Goal: Task Accomplishment & Management: Use online tool/utility

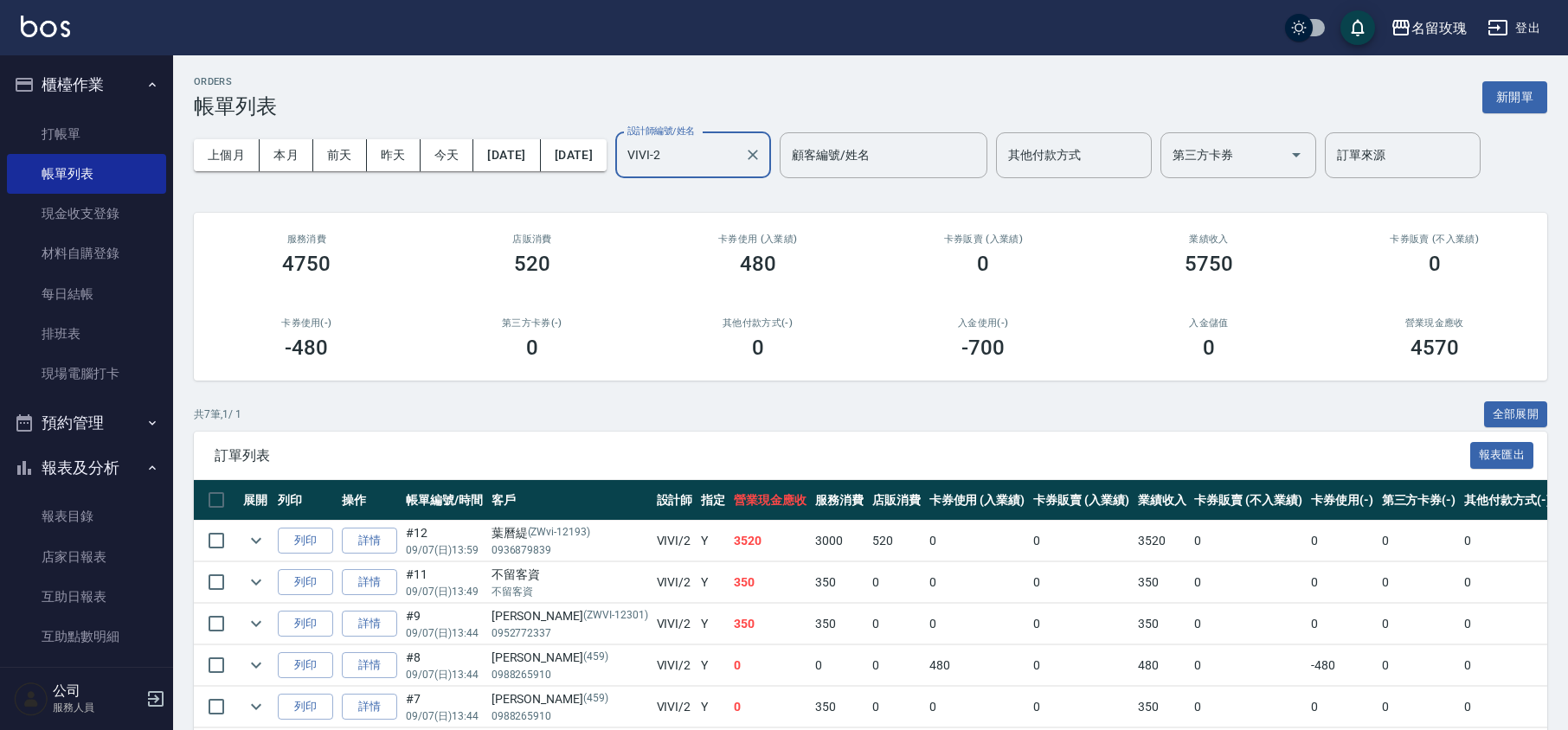
scroll to position [55, 0]
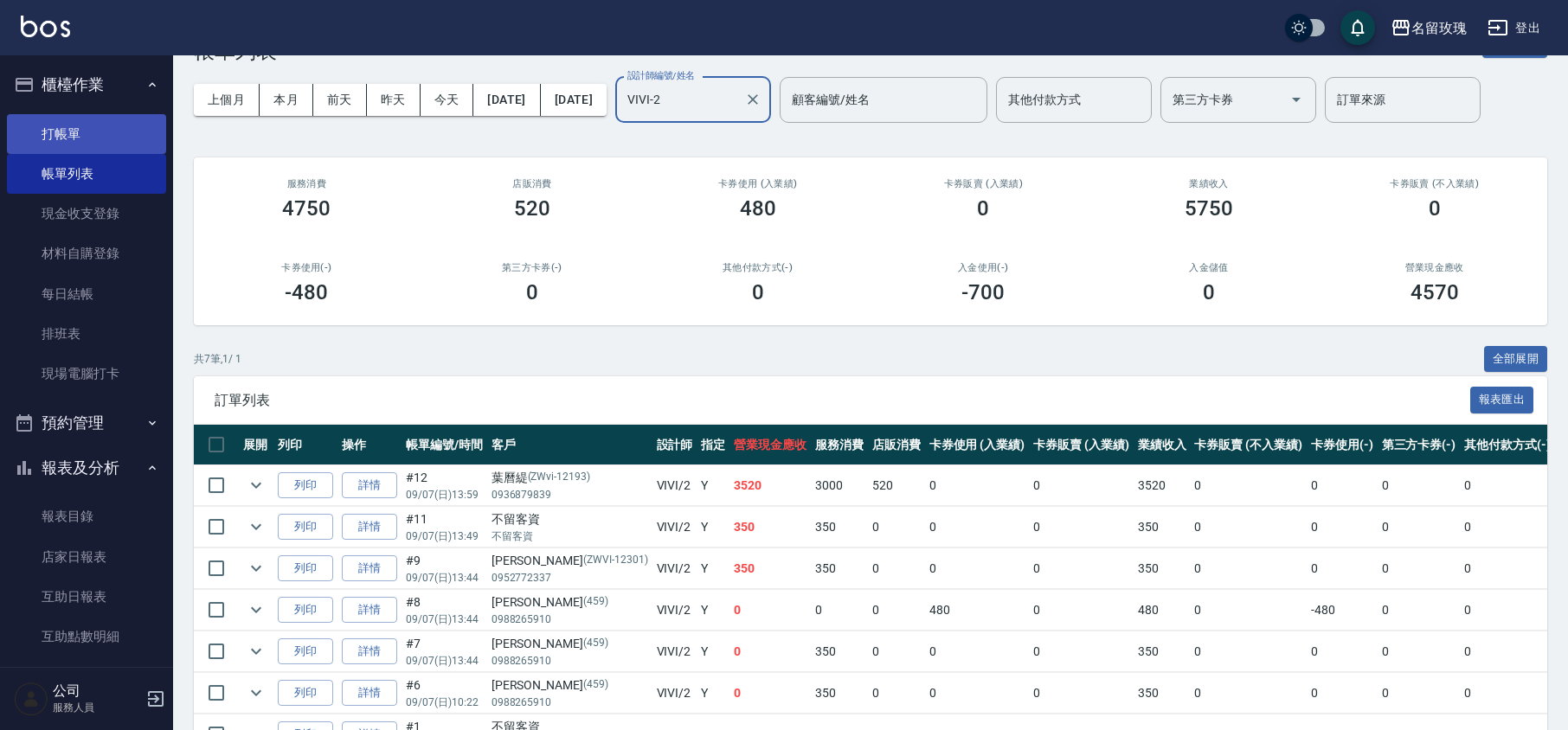
click at [26, 126] on link "打帳單" at bounding box center [86, 134] width 159 height 40
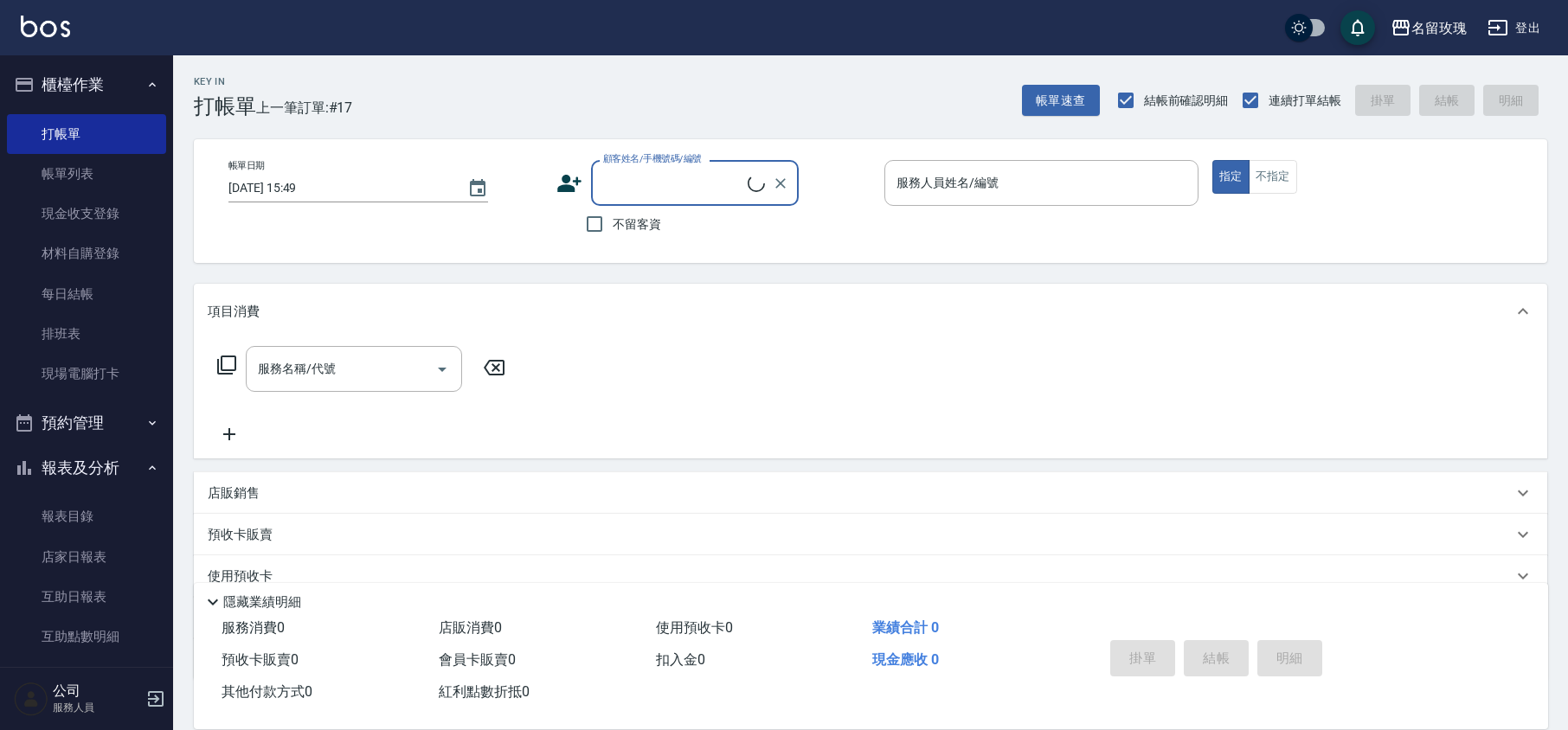
click at [669, 189] on input "顧客姓名/手機號碼/編號" at bounding box center [673, 183] width 149 height 31
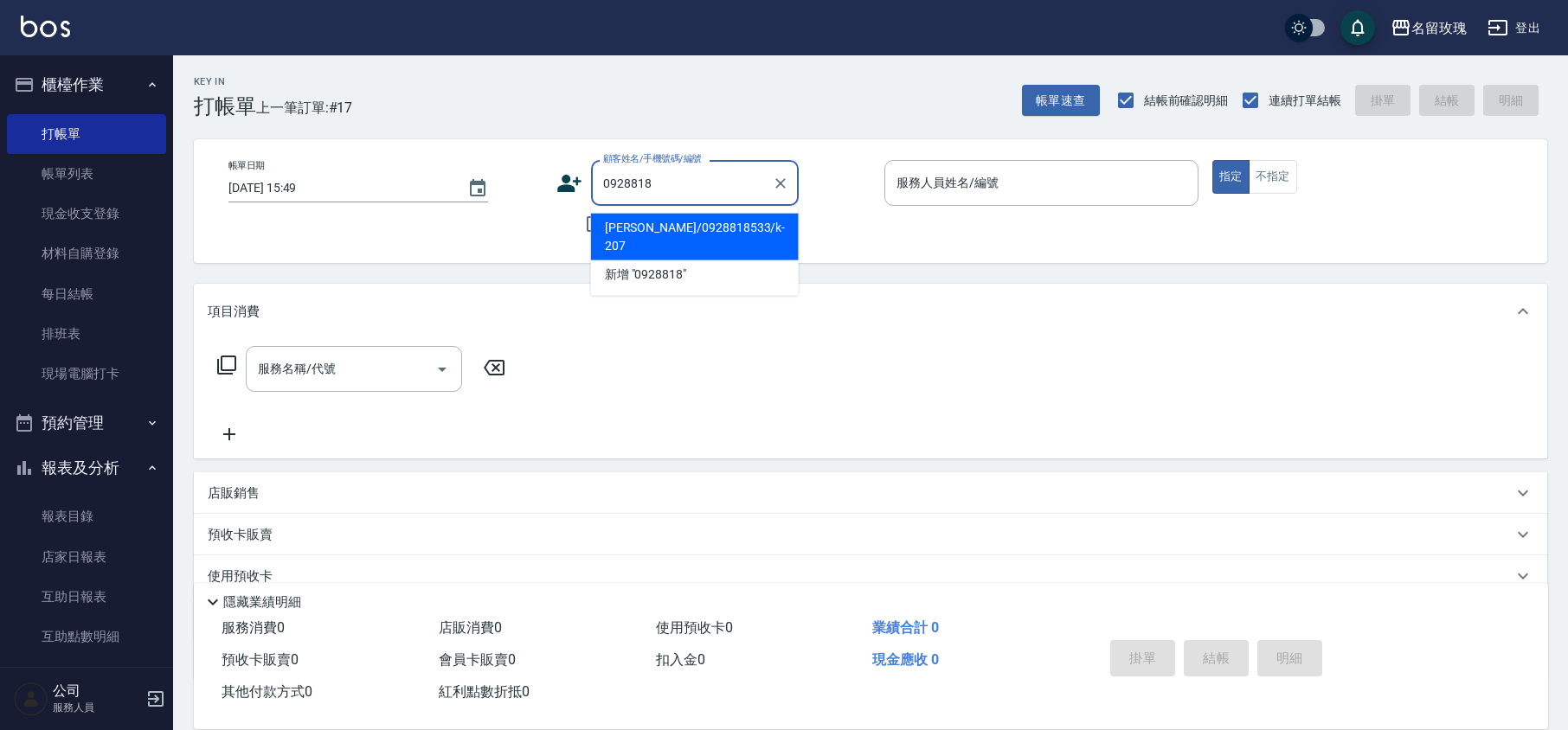
click at [693, 219] on li "[PERSON_NAME]/0928818533/k-207" at bounding box center [695, 236] width 207 height 46
type input "[PERSON_NAME]/0928818533/k-207"
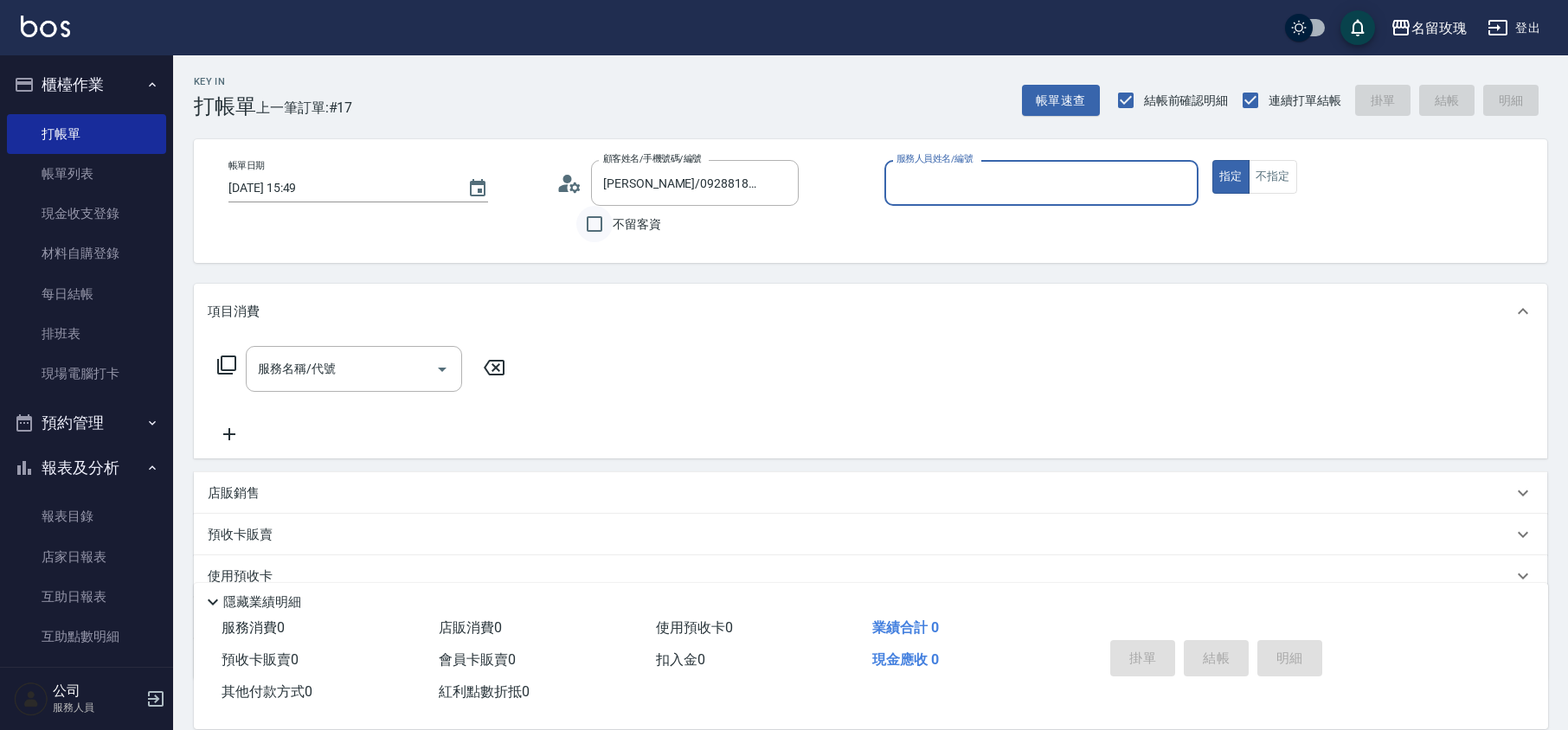
type input "[PERSON_NAME]-5"
click at [574, 185] on icon at bounding box center [574, 187] width 11 height 11
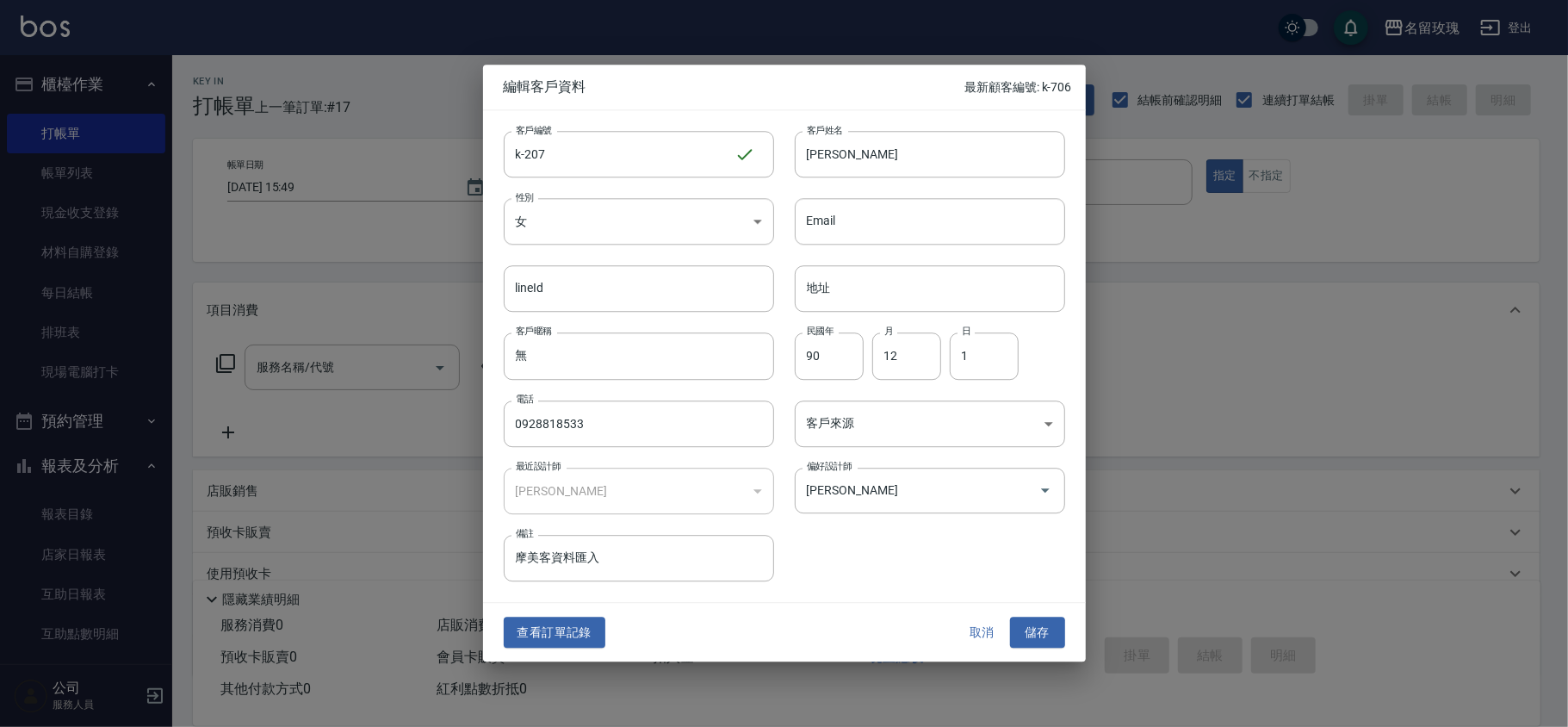
click at [994, 637] on button "取消" at bounding box center [983, 633] width 55 height 31
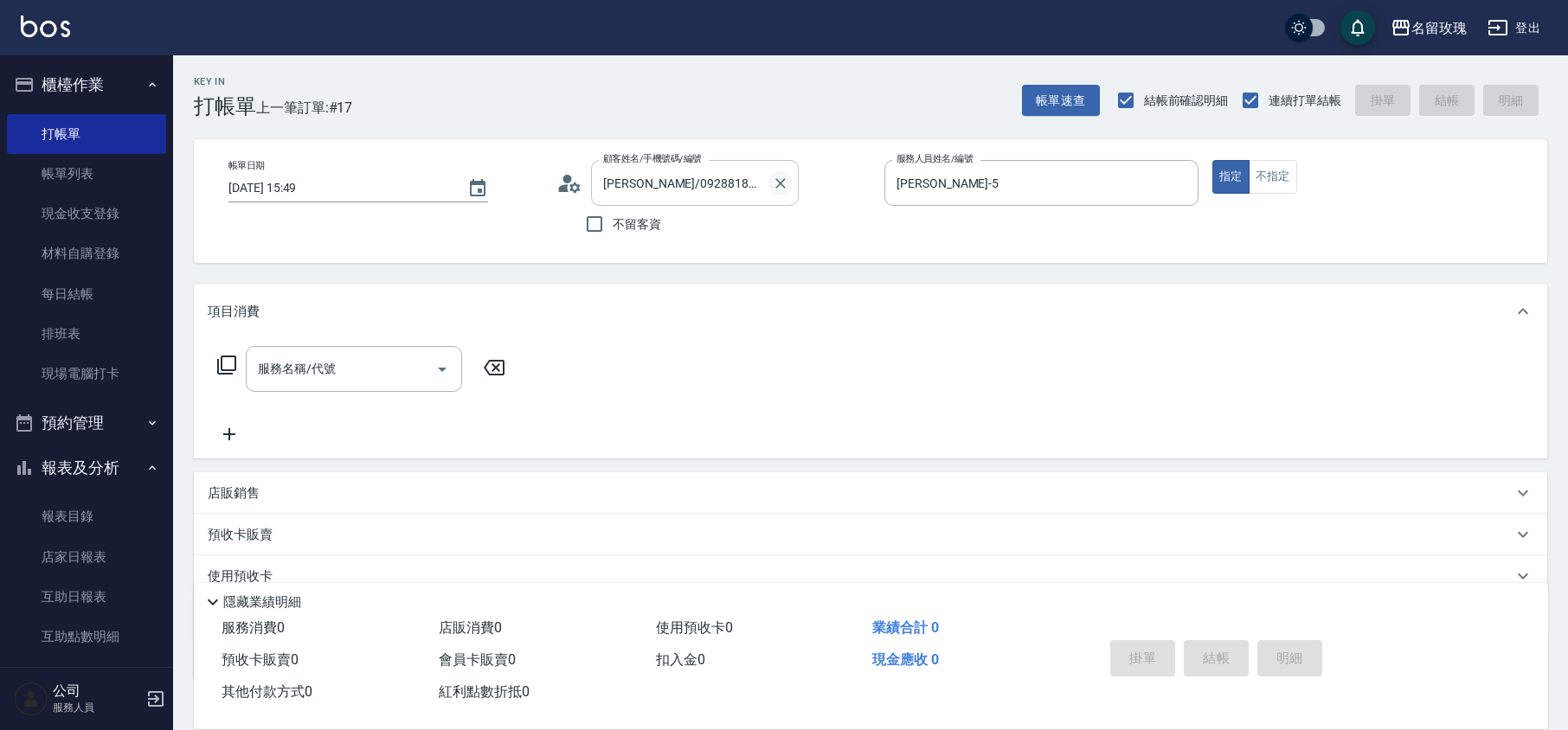
click at [772, 188] on icon "Clear" at bounding box center [781, 184] width 18 height 18
click at [1186, 192] on button "Clear" at bounding box center [1180, 183] width 25 height 25
click at [857, 221] on div "顧客姓名/手機號碼/編號 顧客姓名/手機號碼/編號 不留客資" at bounding box center [713, 201] width 314 height 82
click at [691, 198] on input "顧客姓名/手機號碼/編號" at bounding box center [682, 183] width 166 height 31
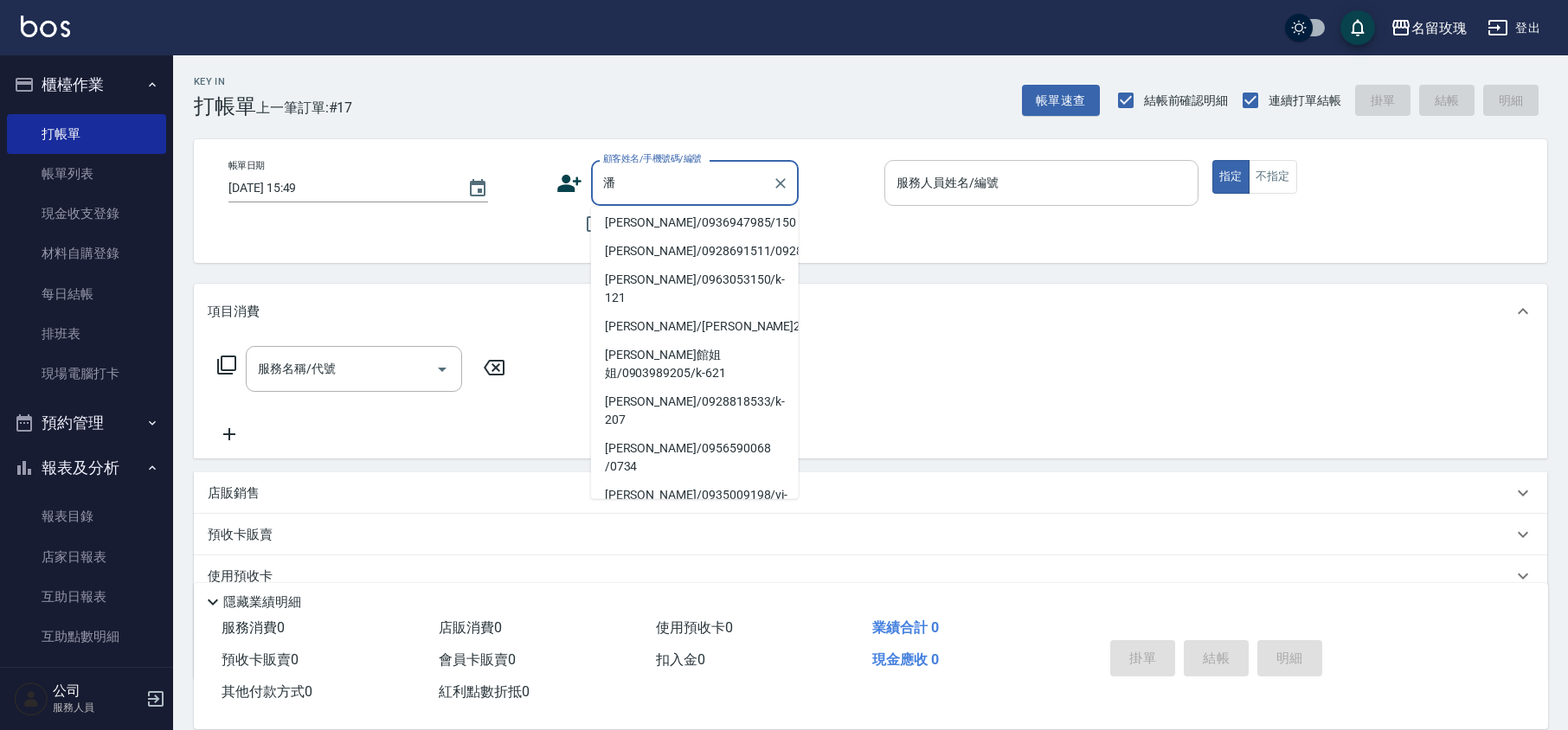
scroll to position [171, 0]
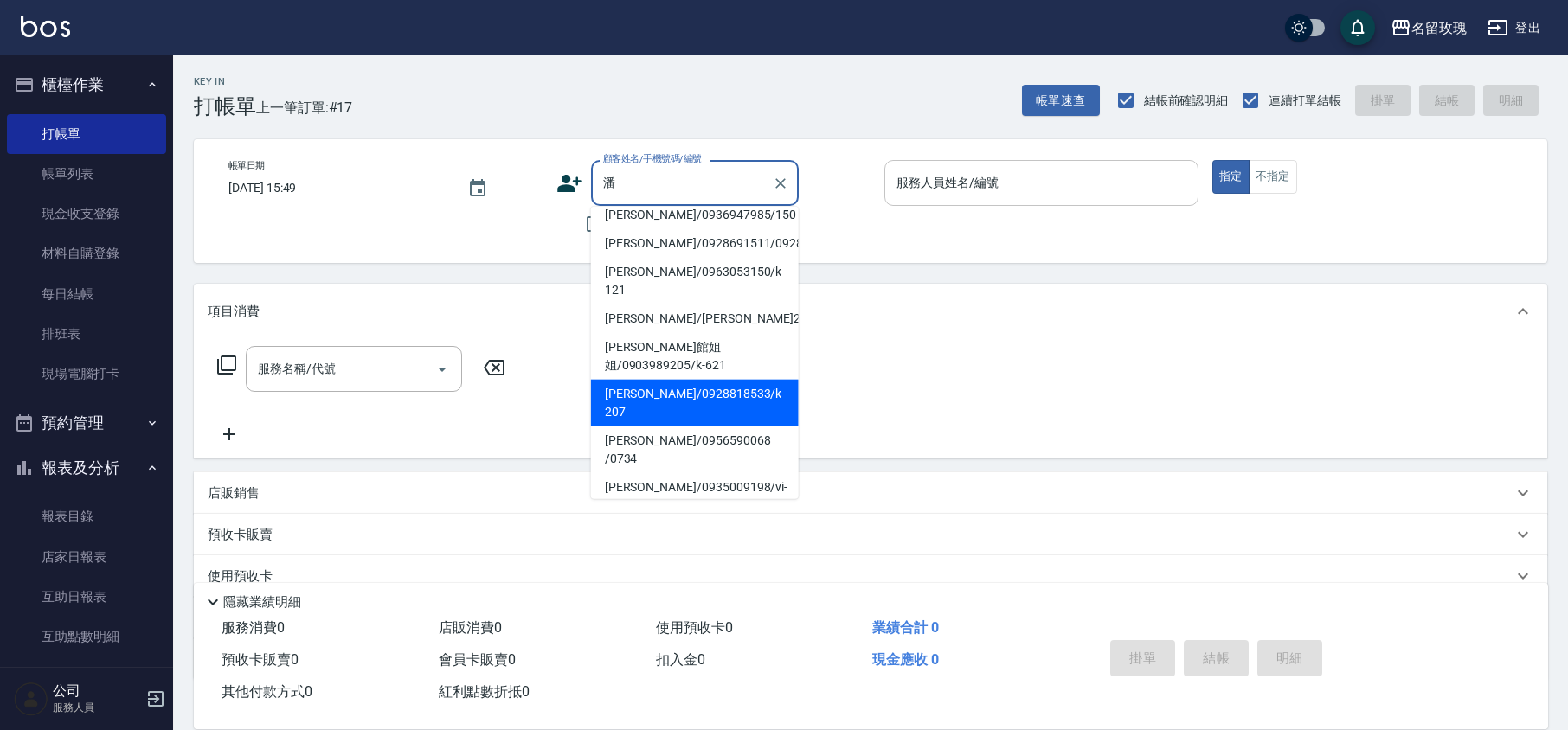
click at [690, 379] on li "[PERSON_NAME]/0928818533/k-207" at bounding box center [695, 402] width 207 height 46
type input "[PERSON_NAME]/0928818533/k-207"
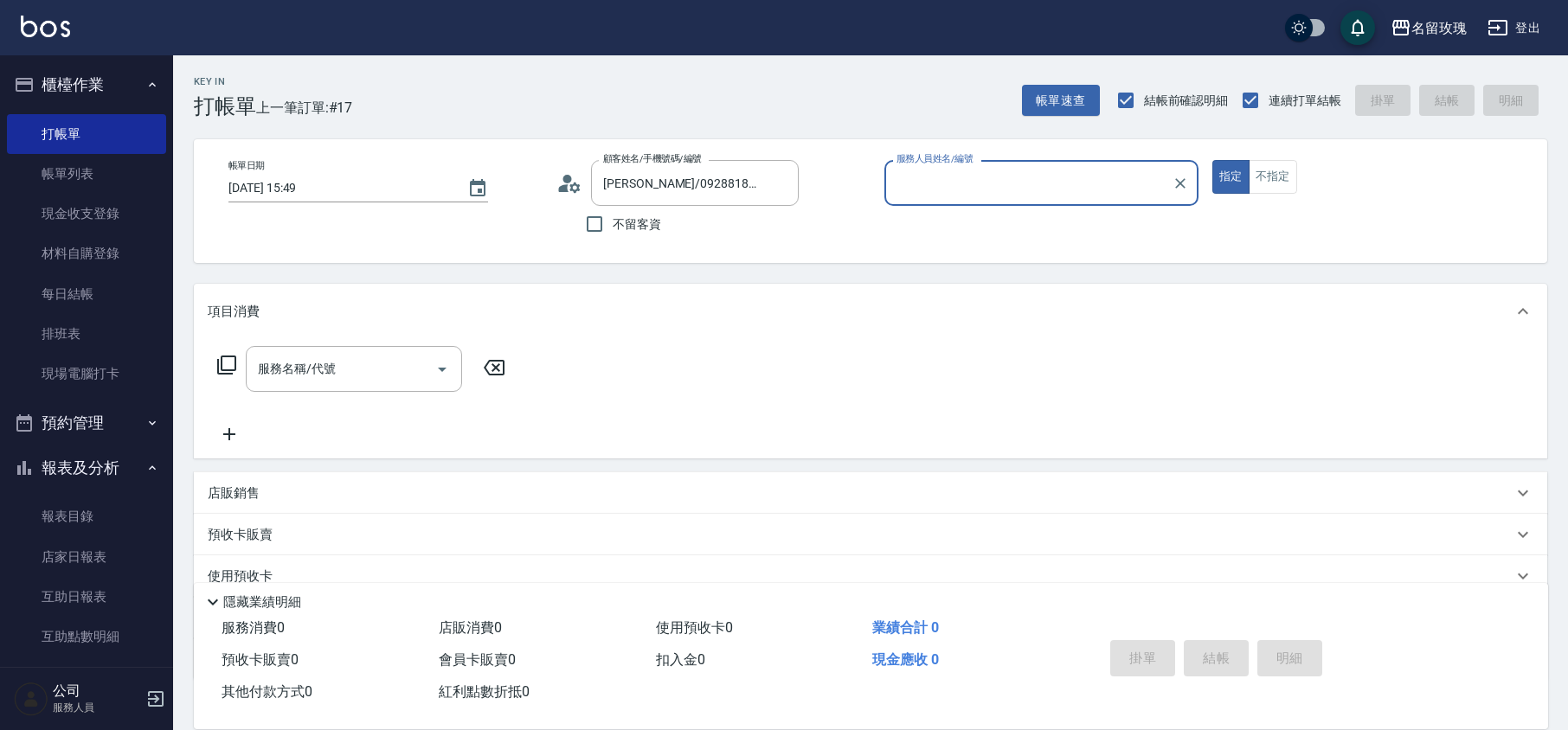
type input "[PERSON_NAME]-5"
click at [565, 182] on circle at bounding box center [567, 179] width 9 height 9
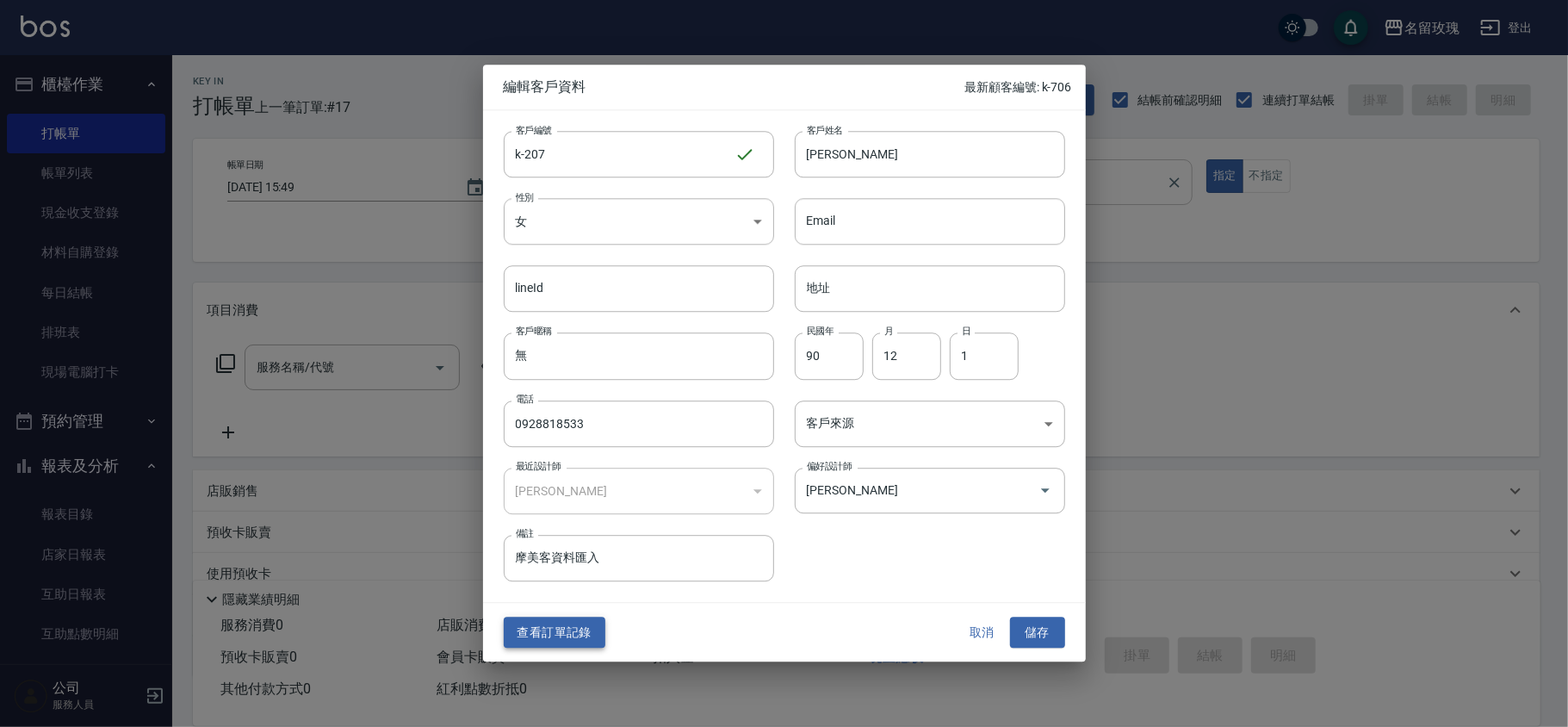
click at [552, 640] on button "查看訂單記錄" at bounding box center [554, 633] width 101 height 31
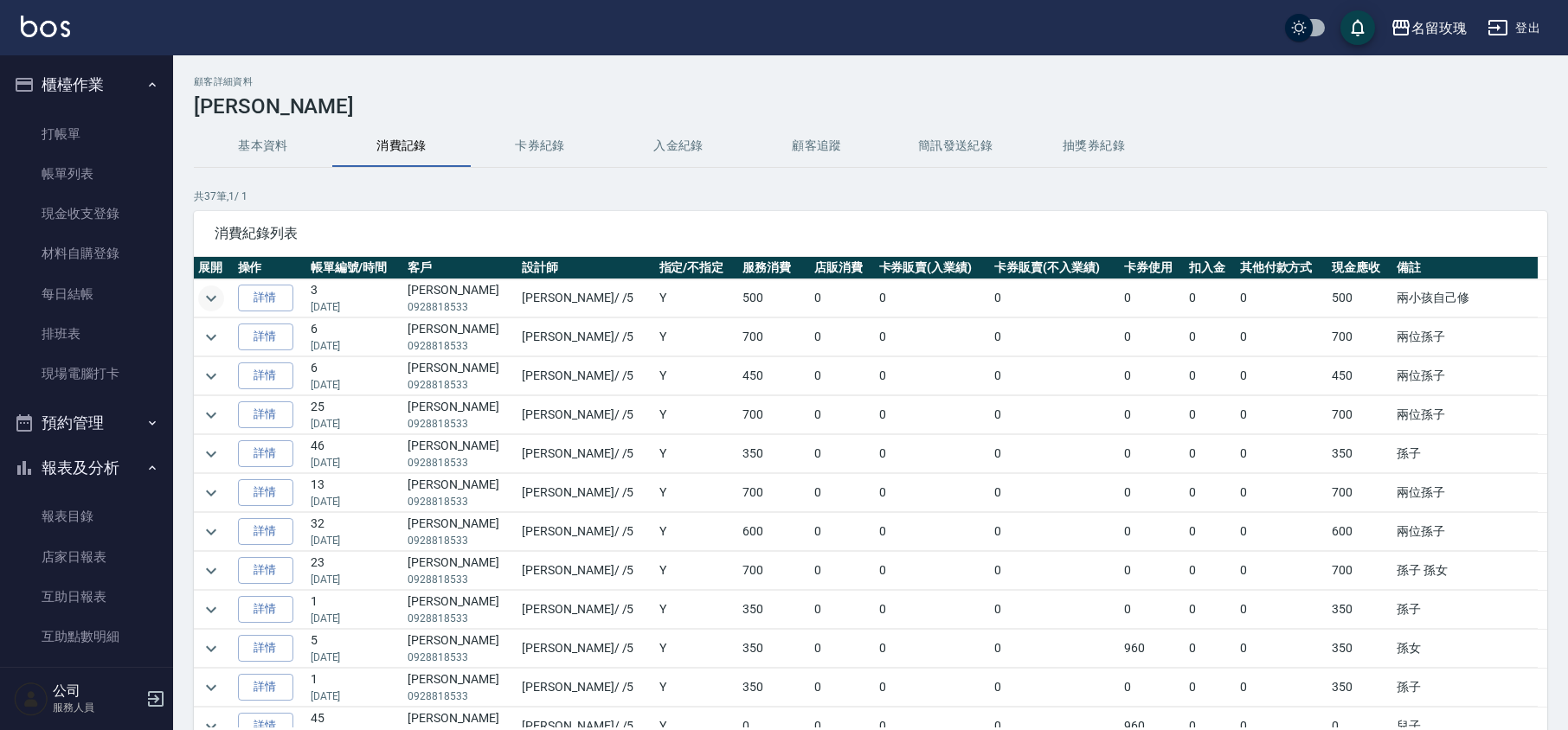
click at [214, 291] on icon "expand row" at bounding box center [210, 298] width 21 height 21
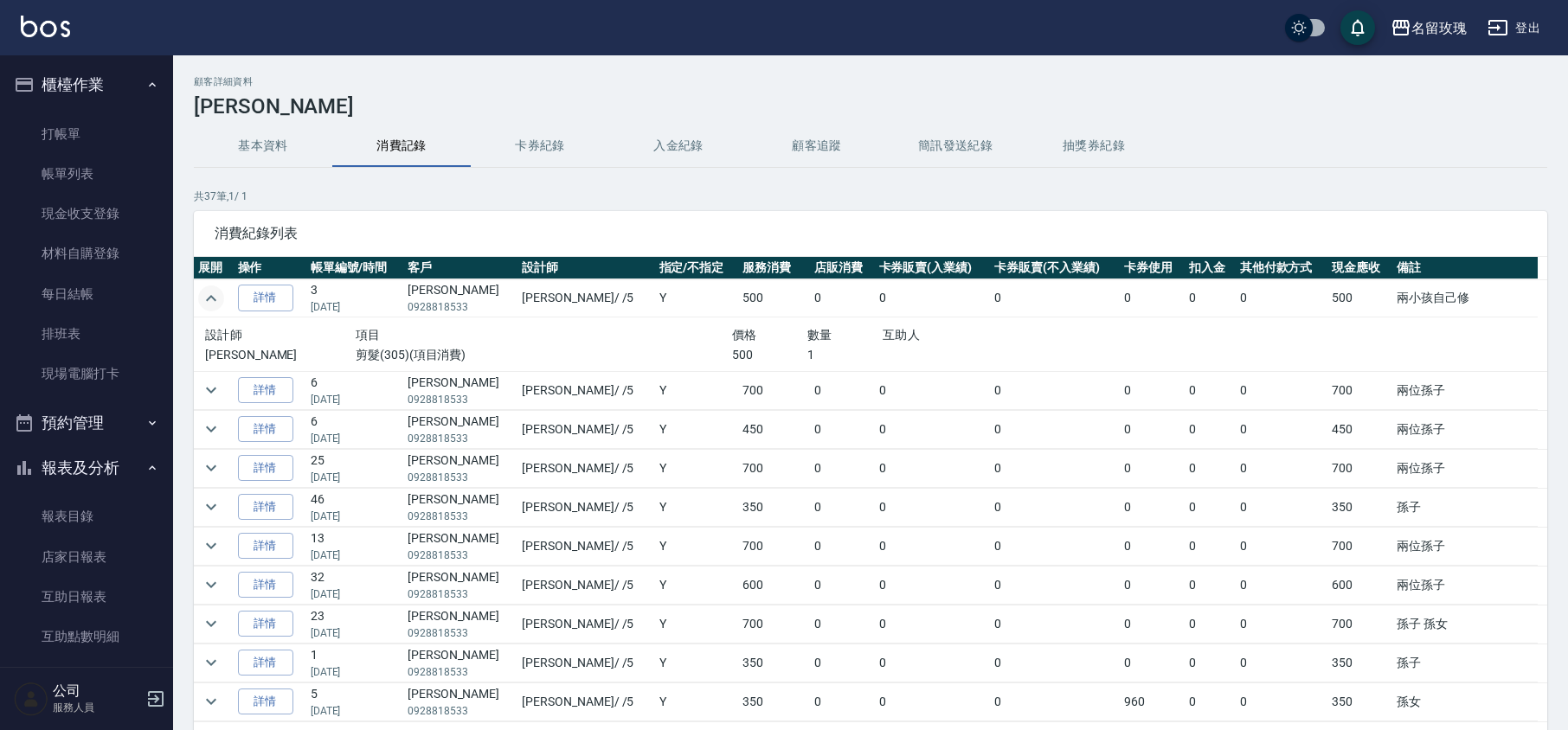
click at [206, 304] on icon "expand row" at bounding box center [210, 298] width 21 height 21
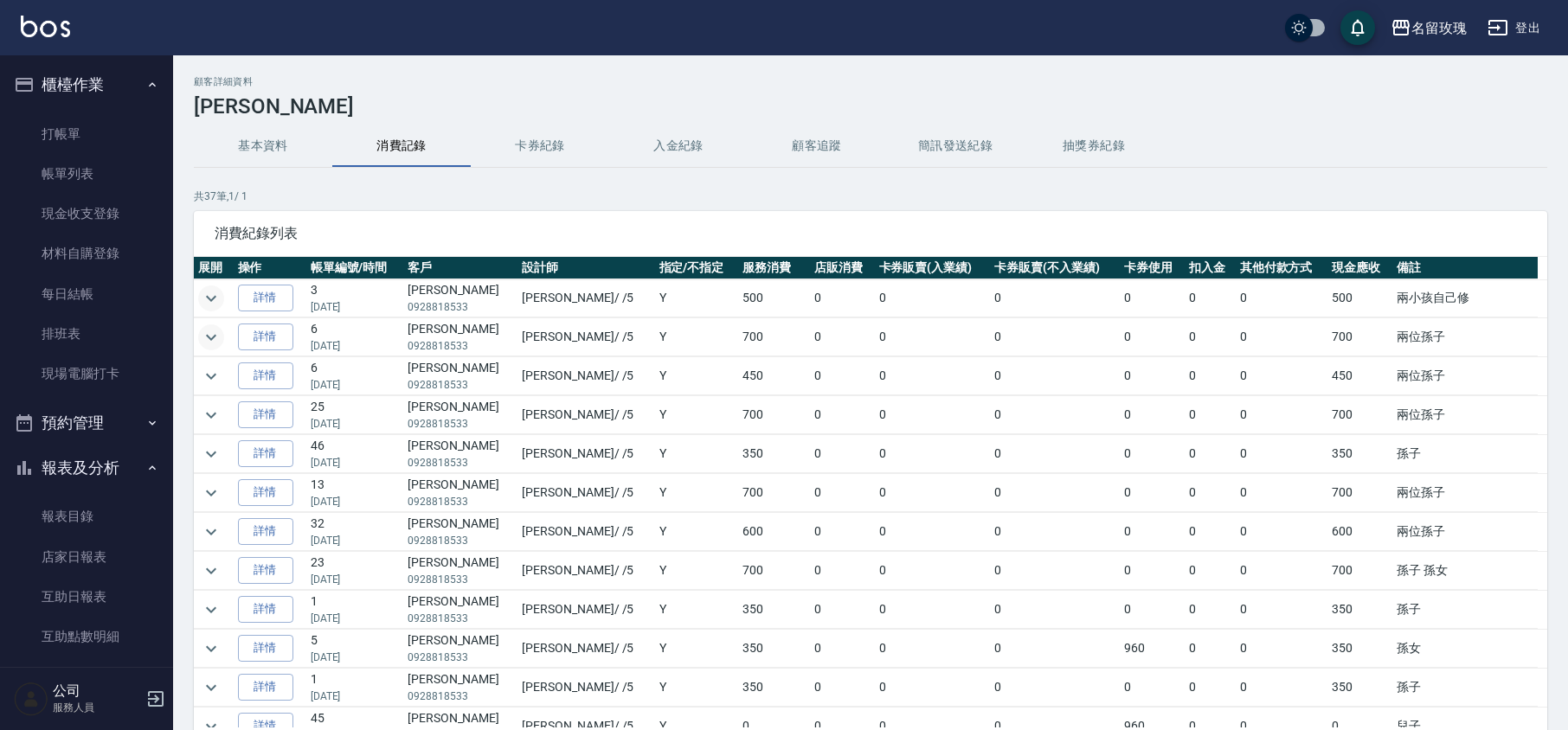
click at [221, 337] on button "expand row" at bounding box center [211, 337] width 26 height 26
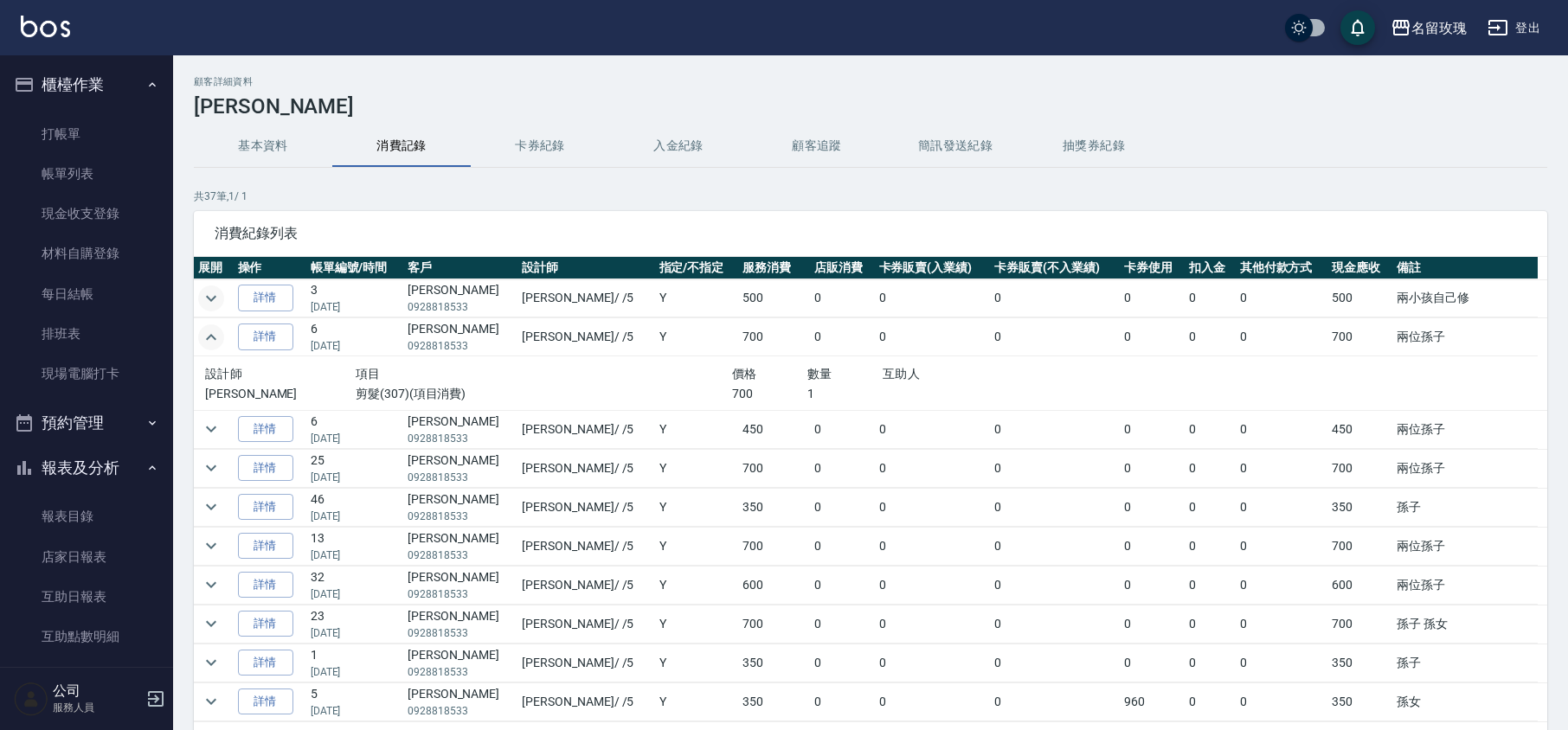
click at [221, 332] on button "expand row" at bounding box center [211, 337] width 26 height 26
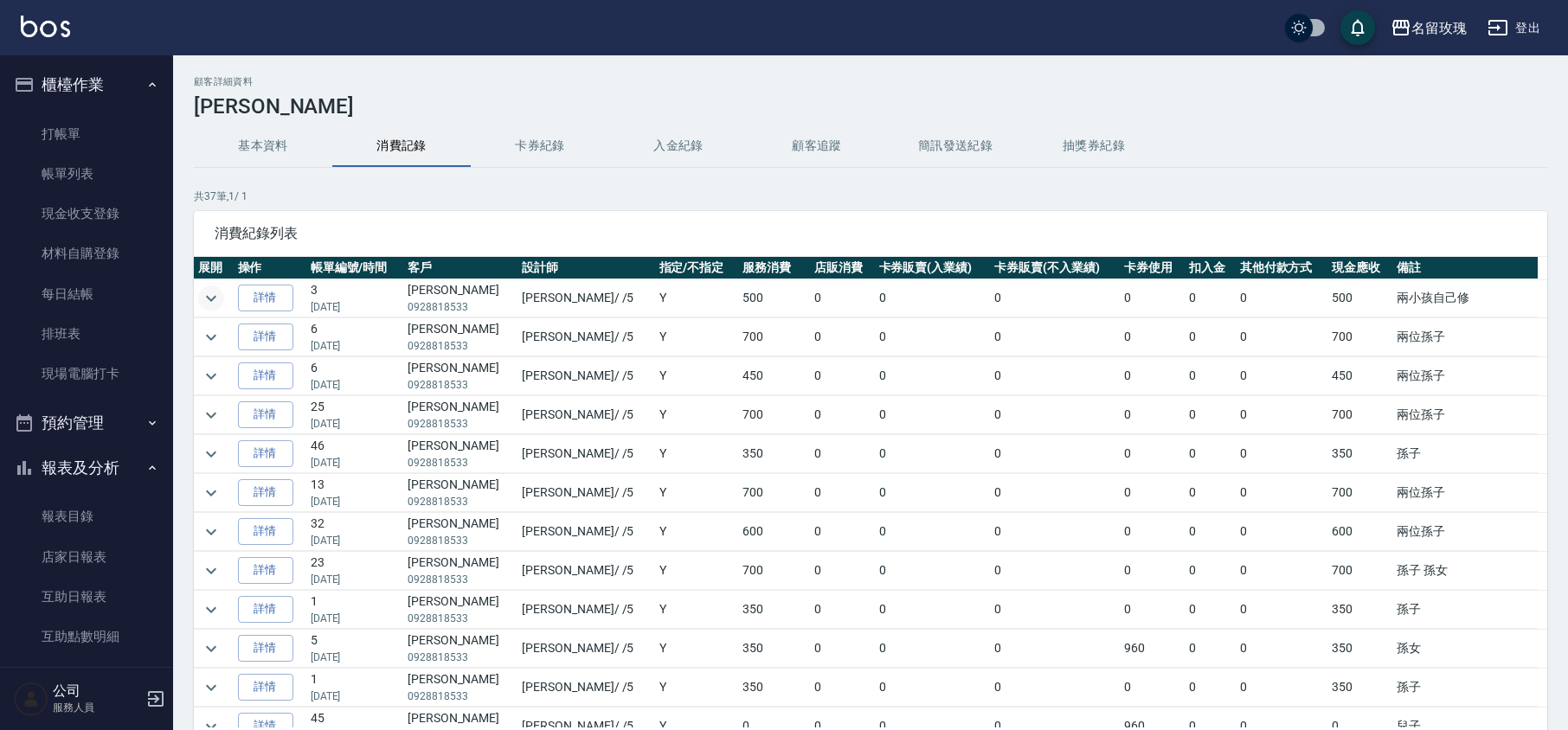
click at [223, 392] on td at bounding box center [213, 376] width 40 height 39
click at [215, 381] on icon "expand row" at bounding box center [210, 375] width 21 height 21
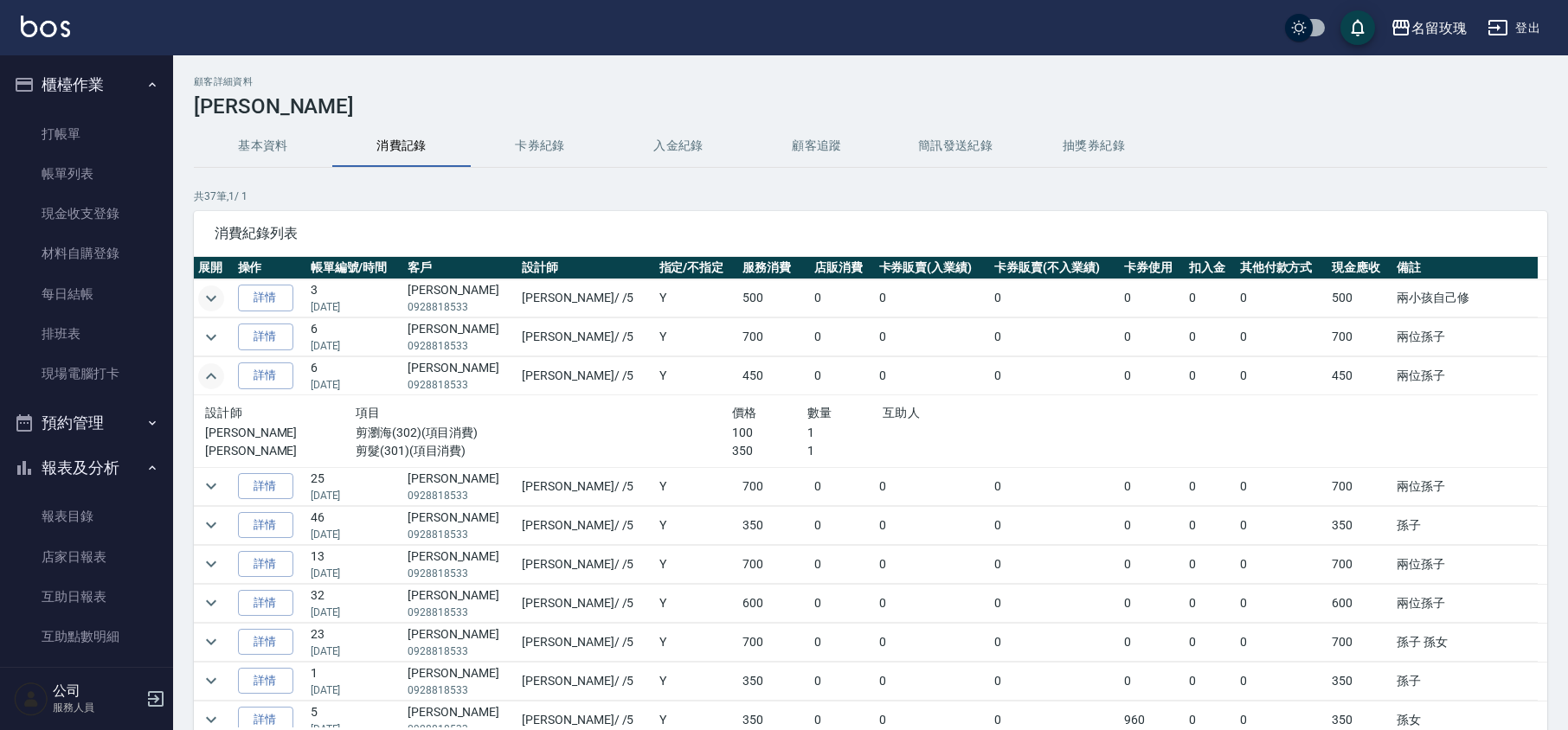
click at [215, 381] on icon "expand row" at bounding box center [210, 375] width 21 height 21
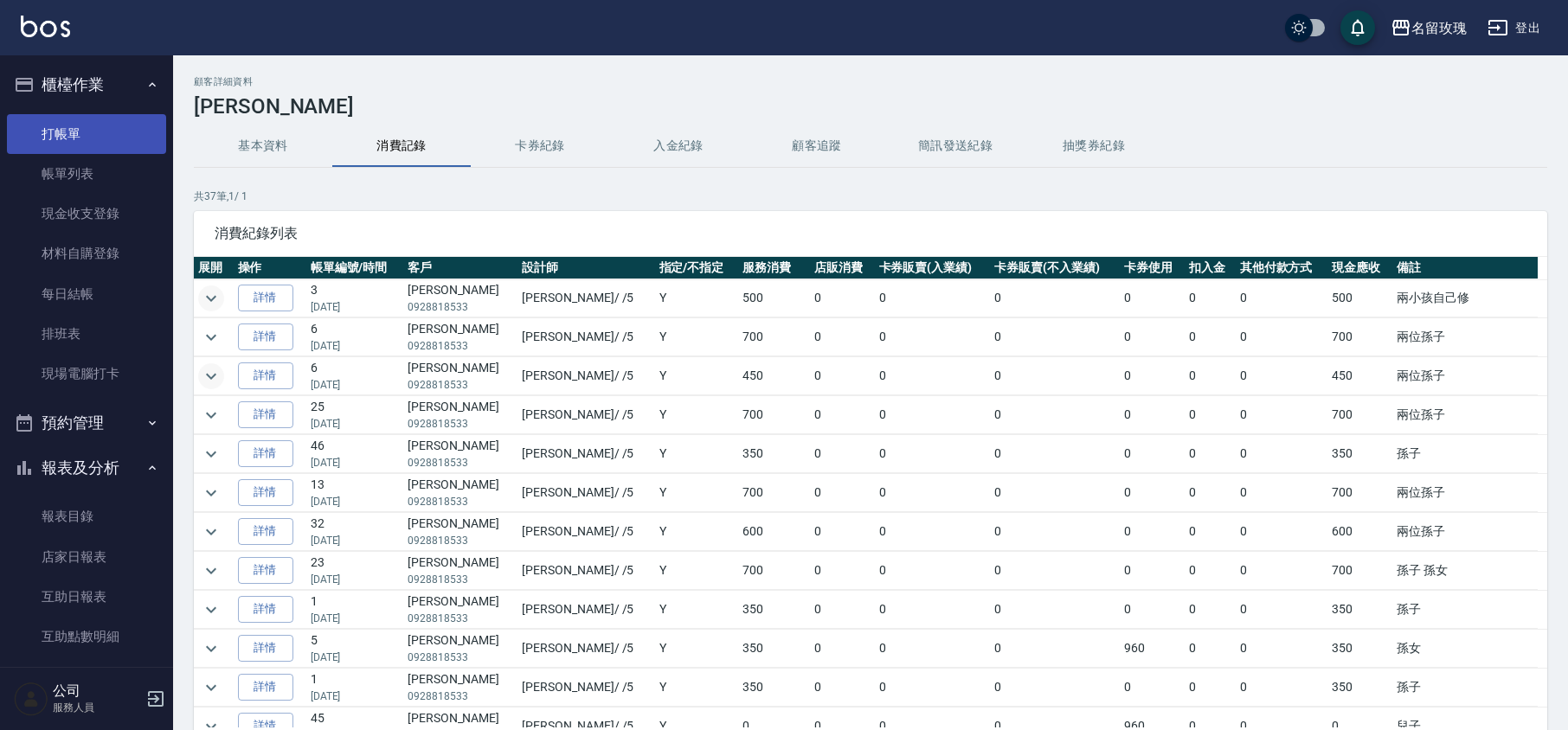
click at [95, 116] on link "打帳單" at bounding box center [86, 134] width 159 height 40
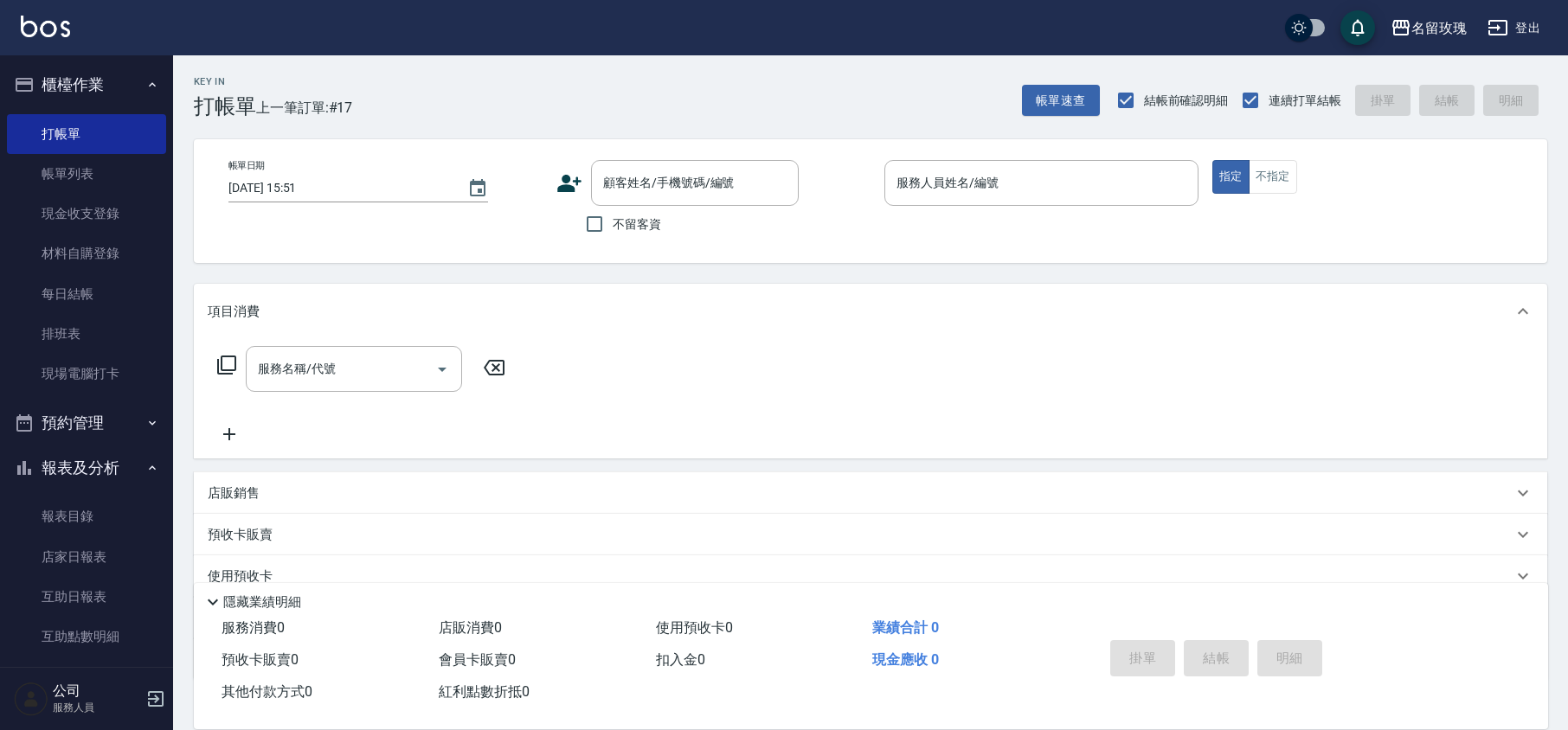
click at [818, 258] on div "帳單日期 [DATE] 15:51 顧客姓名/手機號碼/編號 顧客姓名/手機號碼/編號 不留客資 服務人員姓名/編號 服務人員姓名/編號 指定 不指定" at bounding box center [869, 201] width 1353 height 123
